Goal: Information Seeking & Learning: Compare options

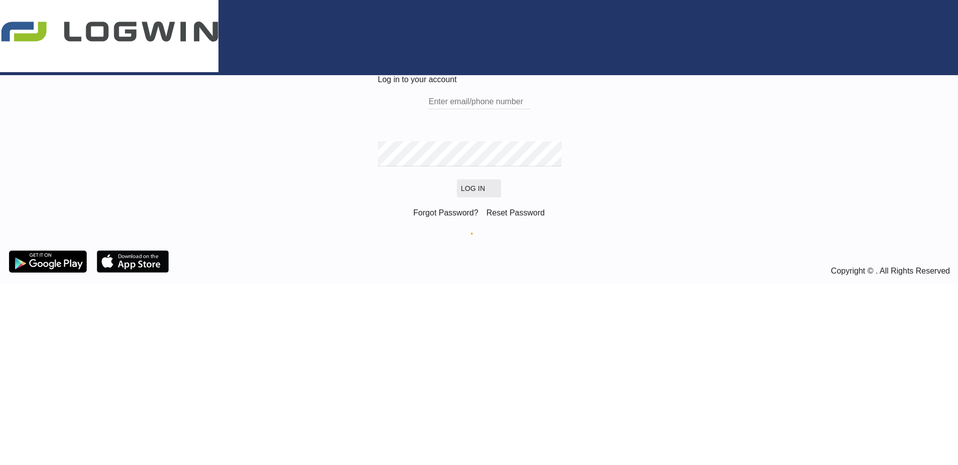
type input "[PERSON_NAME][EMAIL_ADDRESS][DOMAIN_NAME]"
click at [501, 197] on button "Log In" at bounding box center [479, 188] width 44 height 18
